Goal: Task Accomplishment & Management: Complete application form

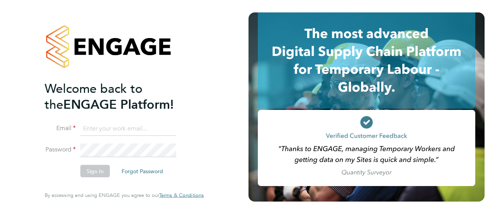
type input "[EMAIL_ADDRESS][PERSON_NAME][DOMAIN_NAME]"
click at [91, 167] on button "Sign In" at bounding box center [95, 171] width 30 height 12
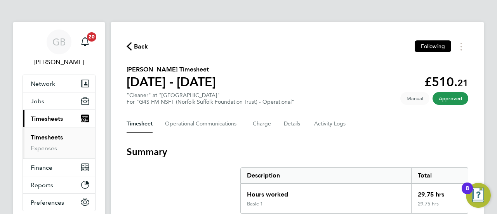
click at [44, 137] on link "Timesheets" at bounding box center [47, 137] width 32 height 7
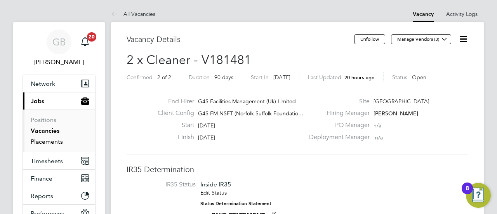
drag, startPoint x: 45, startPoint y: 130, endPoint x: 46, endPoint y: 140, distance: 9.4
click at [45, 130] on link "Vacancies" at bounding box center [45, 130] width 29 height 7
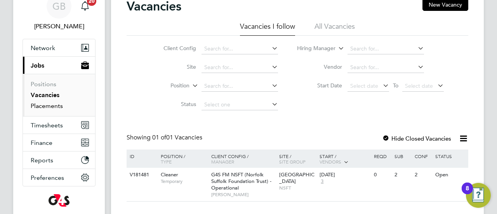
click at [43, 105] on link "Placements" at bounding box center [47, 105] width 32 height 7
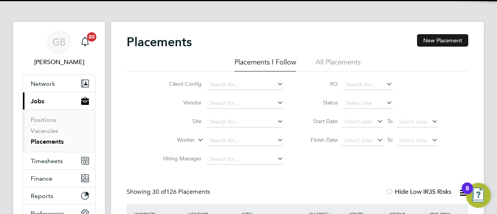
click at [443, 35] on button "New Placement" at bounding box center [442, 40] width 51 height 12
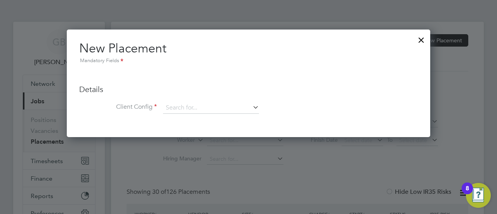
click at [422, 40] on div at bounding box center [422, 38] width 14 height 14
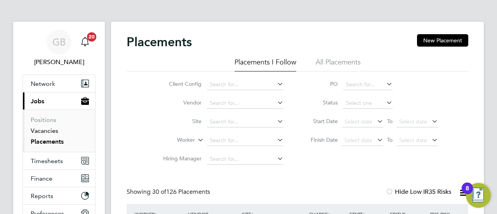
click at [51, 133] on link "Vacancies" at bounding box center [45, 130] width 28 height 7
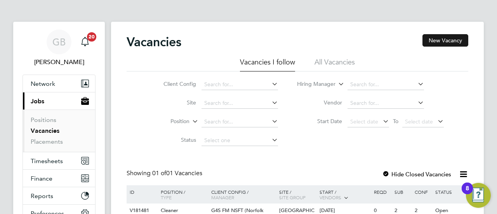
click at [448, 39] on button "New Vacancy" at bounding box center [446, 40] width 46 height 12
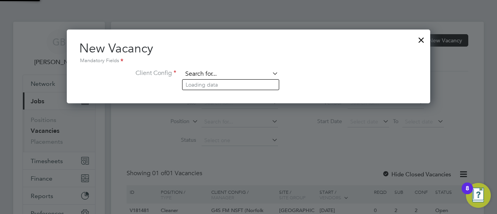
click at [224, 77] on input at bounding box center [231, 74] width 96 height 12
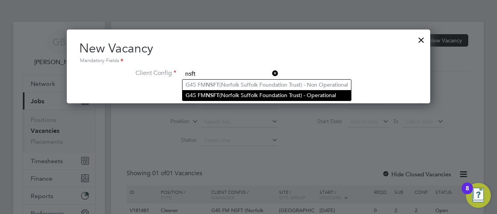
click at [247, 93] on li "G4S FM NSFT (Norfolk Suffolk Foundation Trust) - Operational" at bounding box center [267, 95] width 169 height 10
type input "G4S FM NSFT (Norfolk Suffolk Foundation Trust) - Operational"
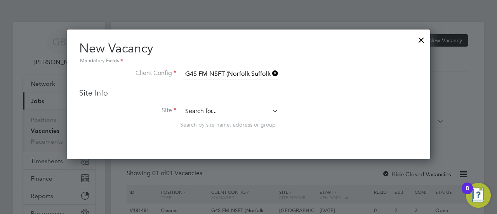
click at [231, 112] on input at bounding box center [231, 112] width 96 height 12
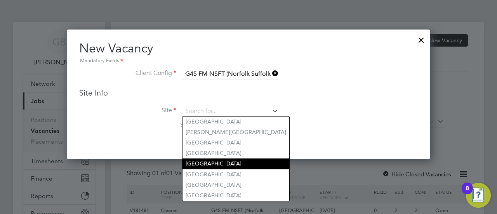
click at [216, 160] on li "Julian Hospital" at bounding box center [236, 164] width 107 height 10
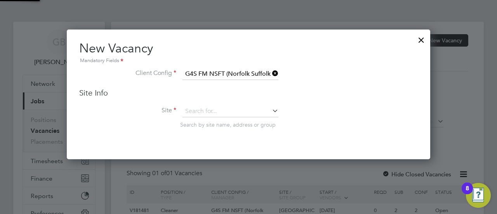
type input "Julian Hospital"
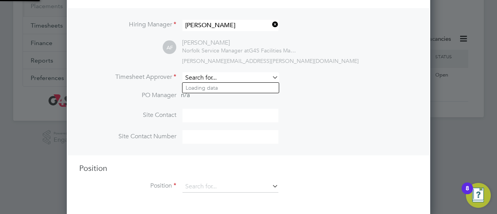
click at [204, 75] on input at bounding box center [231, 77] width 96 height 11
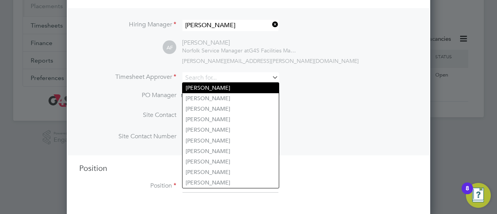
type input "Gianni Bernardi"
type input "07703970095"
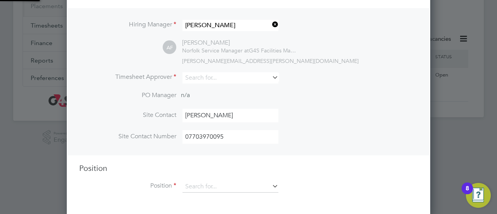
type input "Gianni Bernardi"
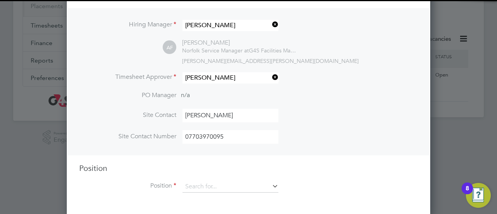
click at [227, 87] on li "Gianni Bernardi" at bounding box center [232, 88] width 98 height 10
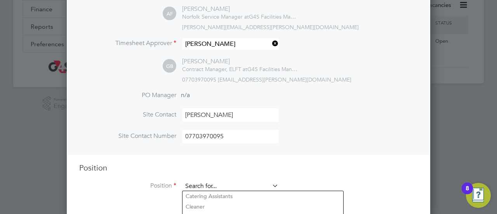
click at [215, 183] on input at bounding box center [231, 187] width 96 height 12
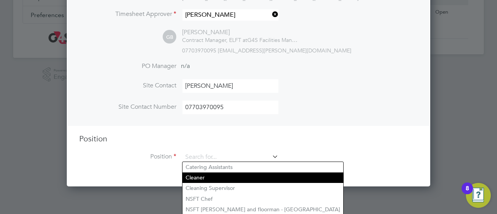
click at [204, 180] on li "Cleaner" at bounding box center [263, 178] width 161 height 10
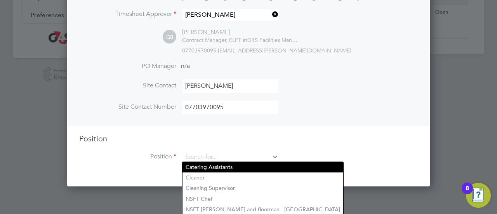
type input "Cleaner"
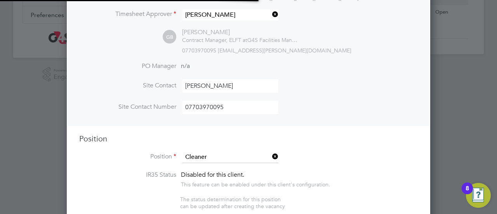
type textarea "**Key Performance Indicators** **Dimensions** § To ensure a high level of envir…"
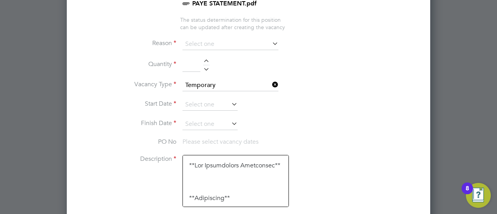
click at [205, 60] on div at bounding box center [206, 61] width 7 height 5
type input "1"
click at [234, 42] on input at bounding box center [231, 44] width 96 height 12
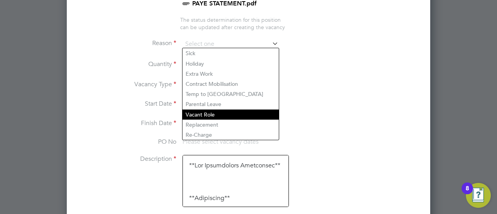
click at [215, 113] on li "Vacant Role" at bounding box center [231, 115] width 96 height 10
type input "Vacant Role"
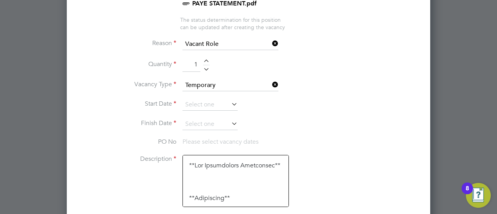
click at [348, 110] on li "Start Date" at bounding box center [248, 108] width 339 height 19
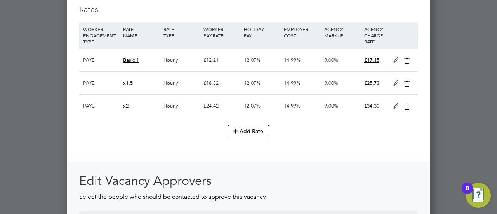
click at [407, 105] on icon at bounding box center [408, 106] width 10 height 6
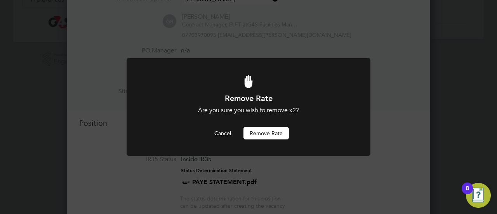
click at [257, 133] on button "Remove rate" at bounding box center [266, 133] width 45 height 12
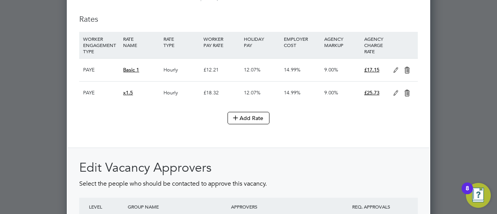
click at [408, 92] on icon at bounding box center [408, 93] width 10 height 6
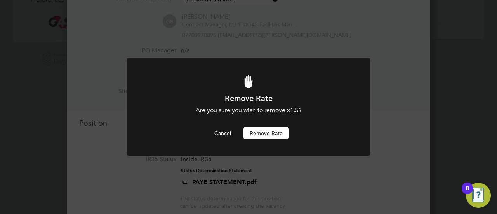
click at [281, 133] on button "Remove rate" at bounding box center [266, 133] width 45 height 12
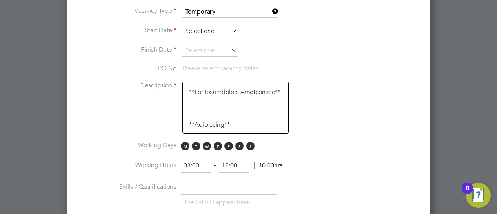
click at [215, 27] on input at bounding box center [210, 32] width 55 height 12
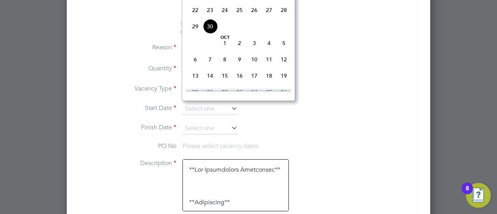
click at [211, 29] on span "30" at bounding box center [210, 26] width 15 height 15
type input "30 Sep 2025"
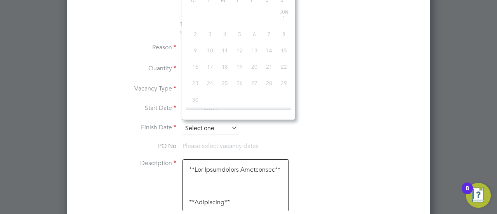
click at [221, 124] on input at bounding box center [210, 129] width 55 height 12
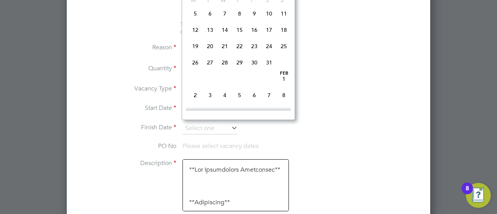
click at [238, 70] on span "29" at bounding box center [239, 62] width 15 height 15
type input "29 Jan 2026"
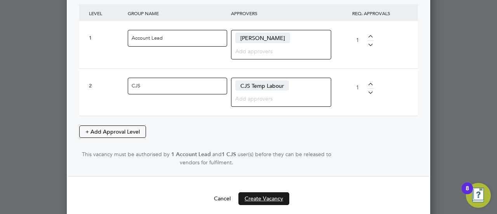
click at [269, 192] on button "Create Vacancy" at bounding box center [264, 198] width 51 height 12
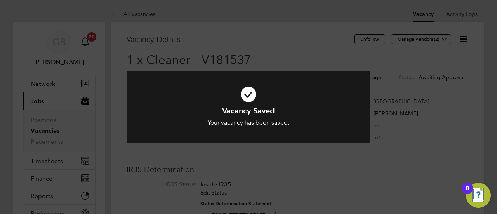
click at [350, 166] on div "Vacancy Saved Your vacancy has been saved. Cancel Okay" at bounding box center [248, 107] width 497 height 214
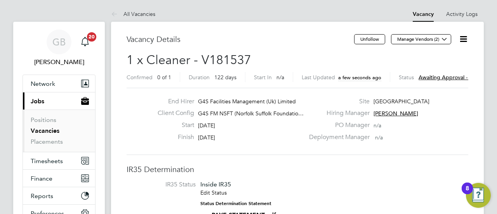
click at [432, 78] on span "Awaiting approval - 0/2" at bounding box center [448, 77] width 59 height 7
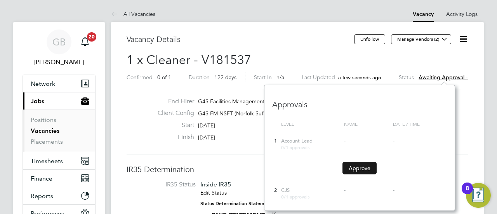
click at [359, 169] on button "Approve" at bounding box center [360, 168] width 34 height 12
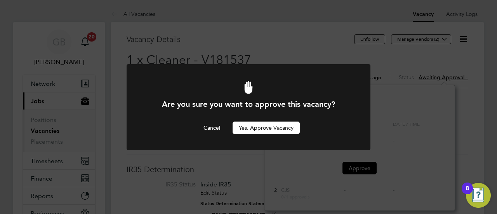
click at [269, 122] on button "Yes, Approve Vacancy" at bounding box center [266, 128] width 67 height 12
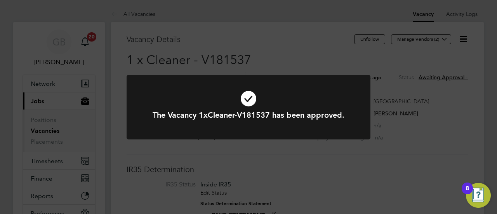
click at [147, 57] on div "The Vacancy 1xCleaner-V181537 has been approved. Cancel Okay" at bounding box center [248, 107] width 497 height 214
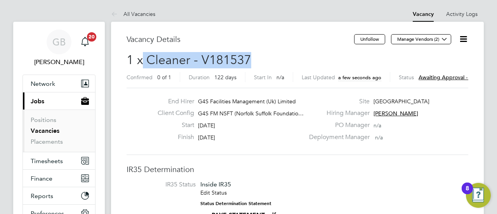
drag, startPoint x: 141, startPoint y: 57, endPoint x: 218, endPoint y: 61, distance: 77.1
click at [271, 57] on h2 "1 x Cleaner - V181537 Confirmed 0 of 1 Duration 122 days Start In n/a Last Upda…" at bounding box center [298, 68] width 342 height 33
copy span "Cleaner - V181537"
